Goal: Information Seeking & Learning: Learn about a topic

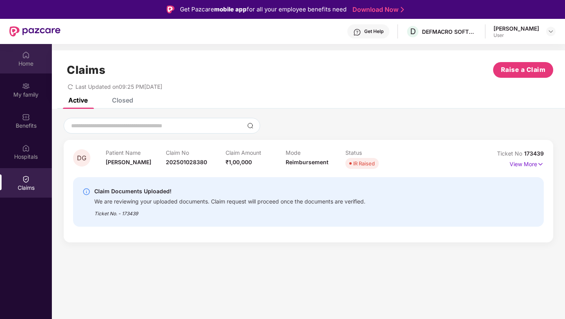
click at [24, 56] on img at bounding box center [26, 55] width 8 height 8
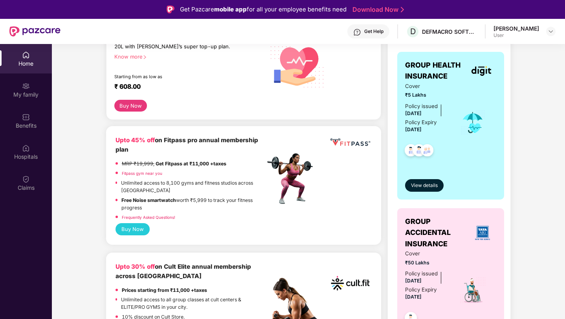
scroll to position [131, 0]
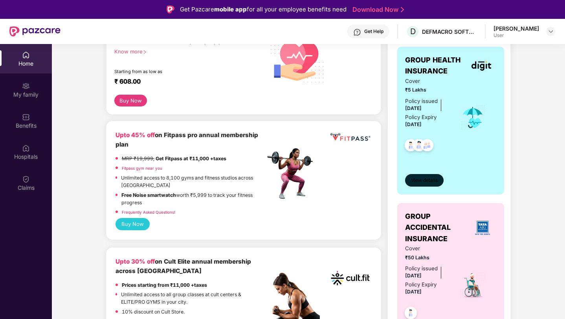
click at [427, 182] on span "View details" at bounding box center [424, 180] width 27 height 7
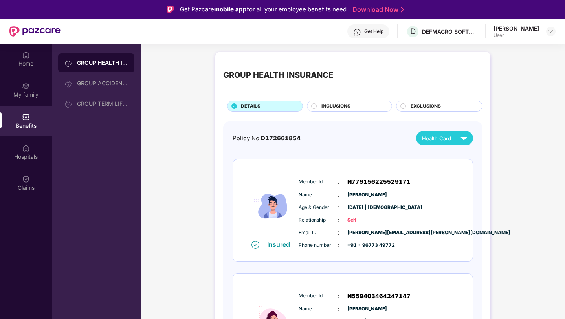
click at [341, 110] on span "INCLUSIONS" at bounding box center [336, 106] width 29 height 7
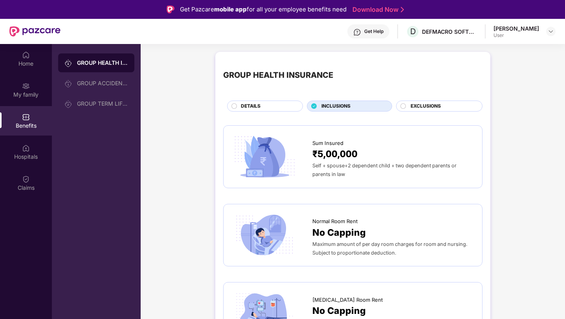
click at [429, 107] on span "EXCLUSIONS" at bounding box center [426, 106] width 30 height 7
